Goal: Navigation & Orientation: Find specific page/section

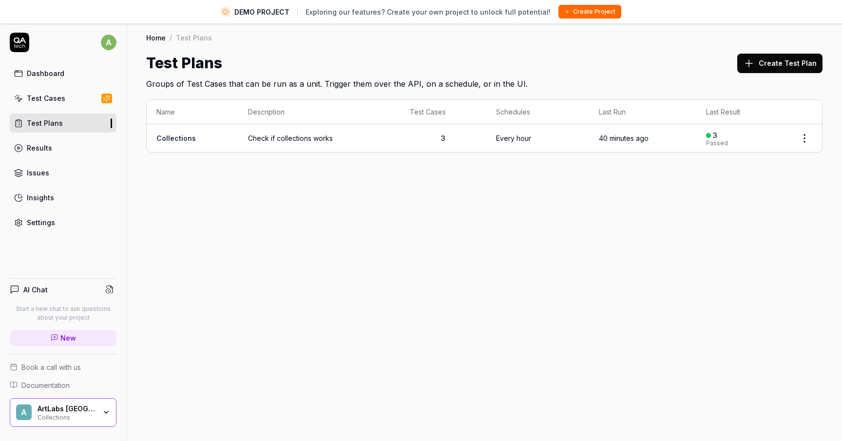
click at [74, 403] on div "A ArtLabs Europe Collections" at bounding box center [63, 412] width 107 height 29
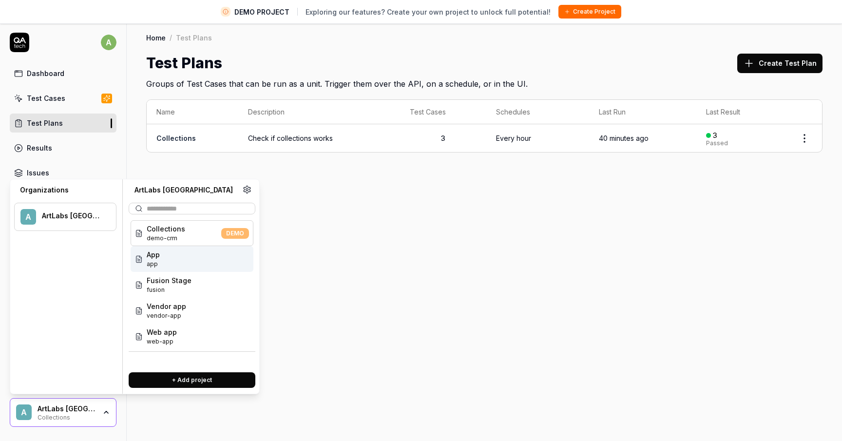
click at [161, 263] on div "App app" at bounding box center [192, 259] width 123 height 26
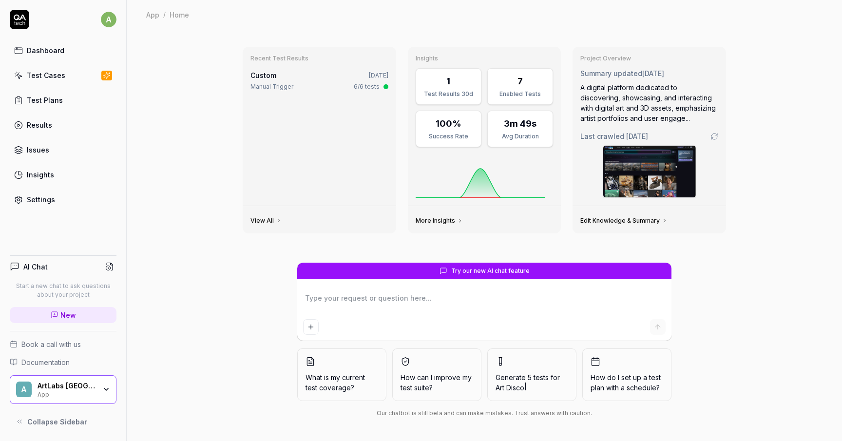
click at [85, 376] on div "A ArtLabs [GEOGRAPHIC_DATA] App" at bounding box center [63, 389] width 107 height 29
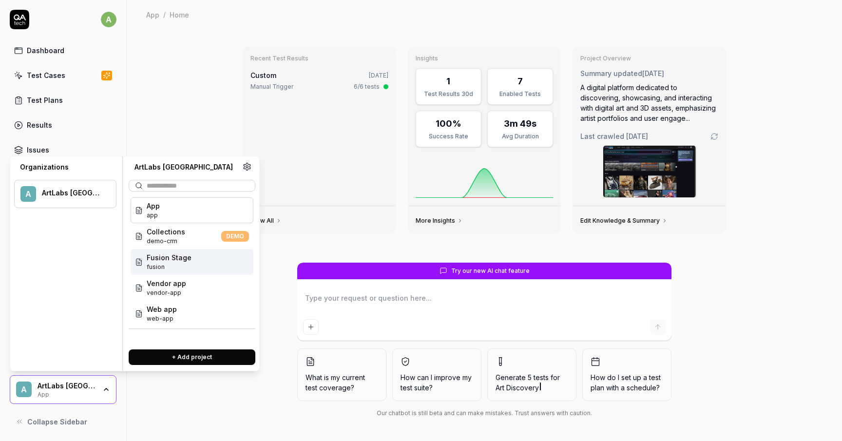
click at [160, 268] on span "fusion" at bounding box center [169, 267] width 45 height 9
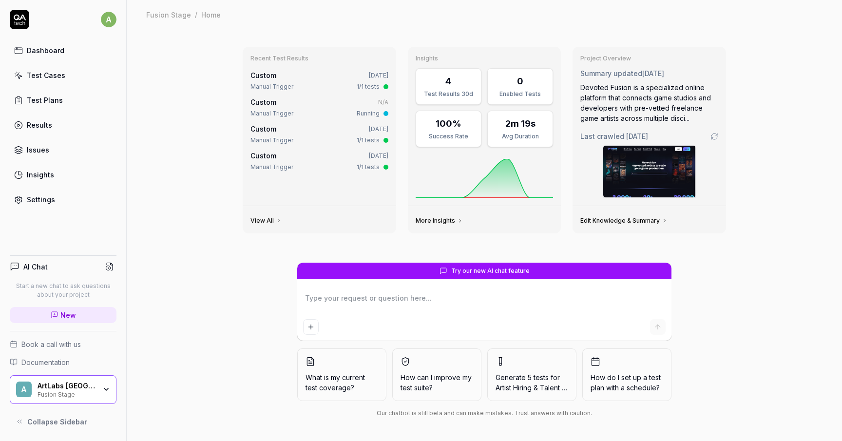
click at [90, 393] on div "Fusion Stage" at bounding box center [67, 394] width 58 height 8
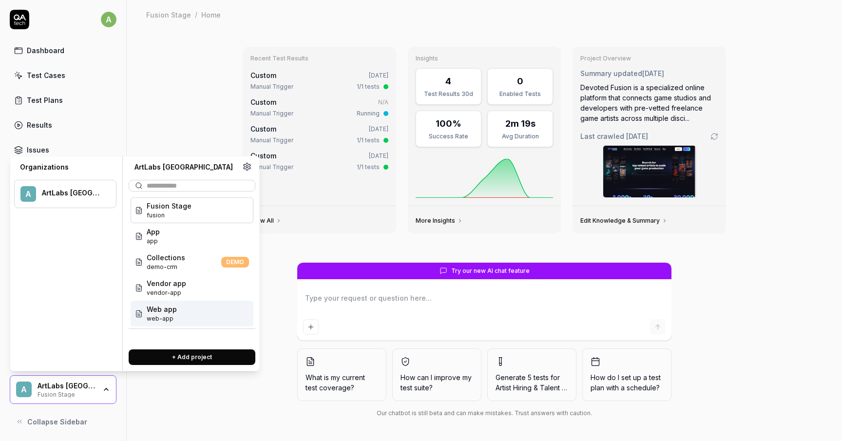
click at [161, 305] on span "Web app" at bounding box center [162, 309] width 30 height 10
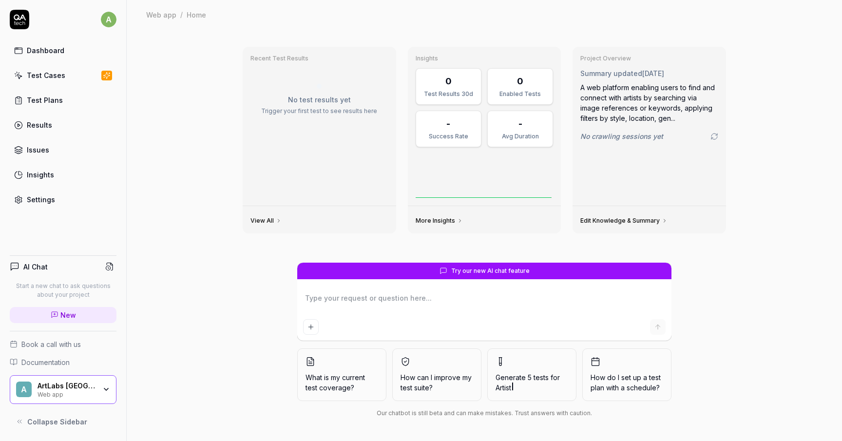
click at [84, 405] on div "AI Chat Start a new chat to ask questions about your project New Book a call wi…" at bounding box center [63, 339] width 126 height 184
click at [84, 394] on div "Web app" at bounding box center [67, 394] width 58 height 8
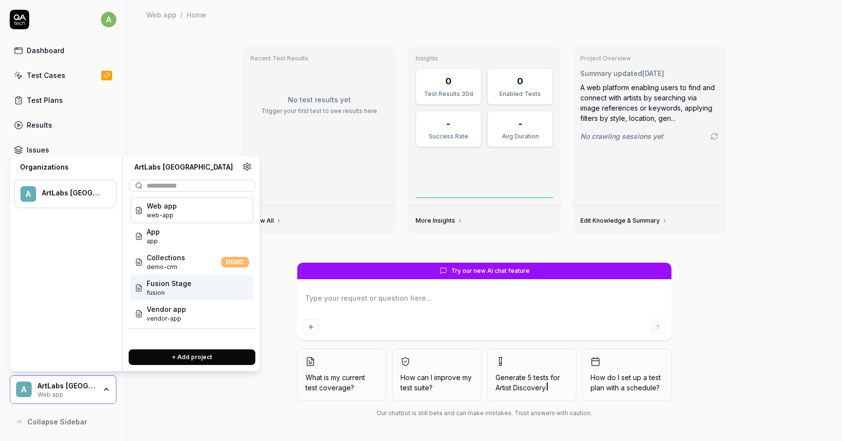
click at [177, 284] on span "Fusion Stage" at bounding box center [169, 283] width 45 height 10
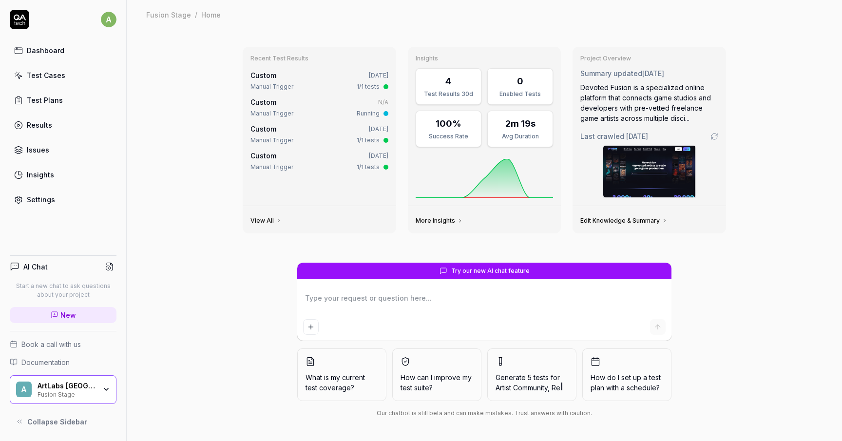
type textarea "*"
